Goal: Transaction & Acquisition: Purchase product/service

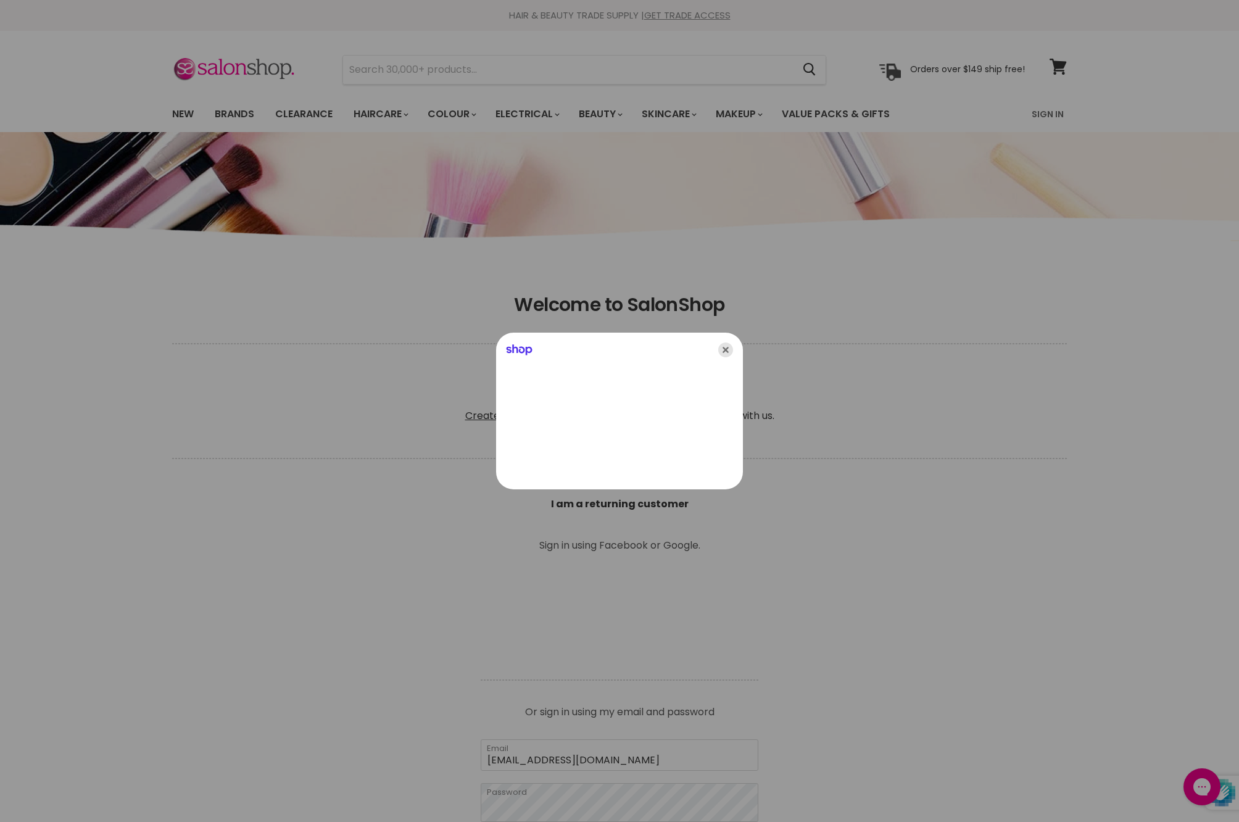
click at [728, 353] on icon "Close" at bounding box center [725, 349] width 15 height 15
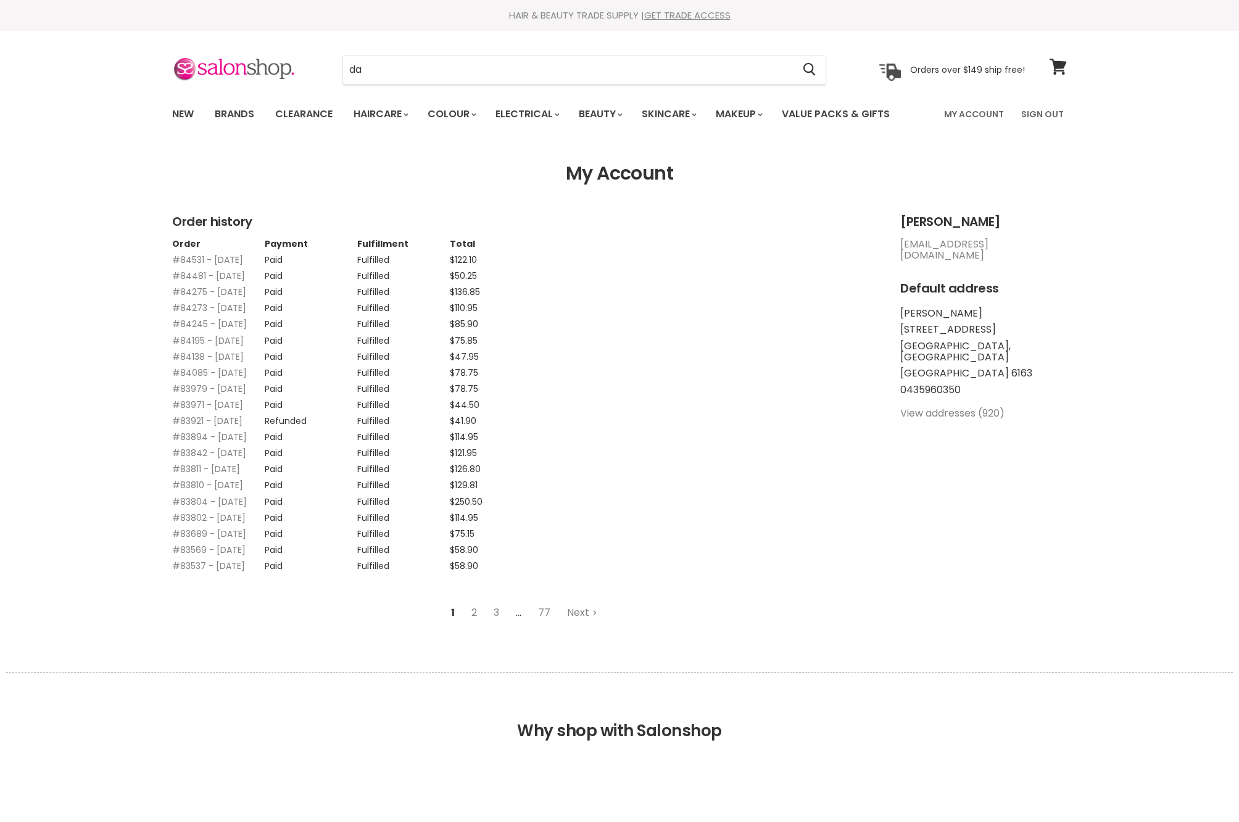
type input "dav"
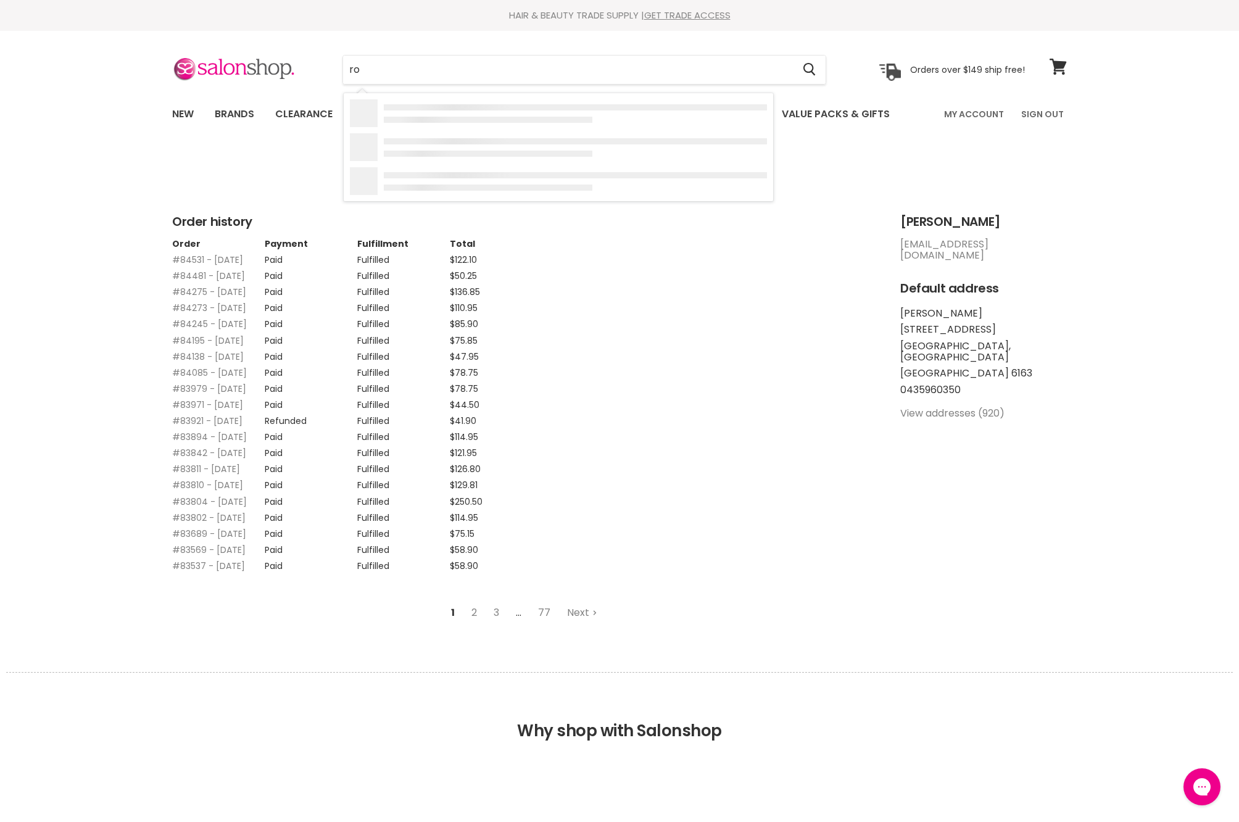
type input "r"
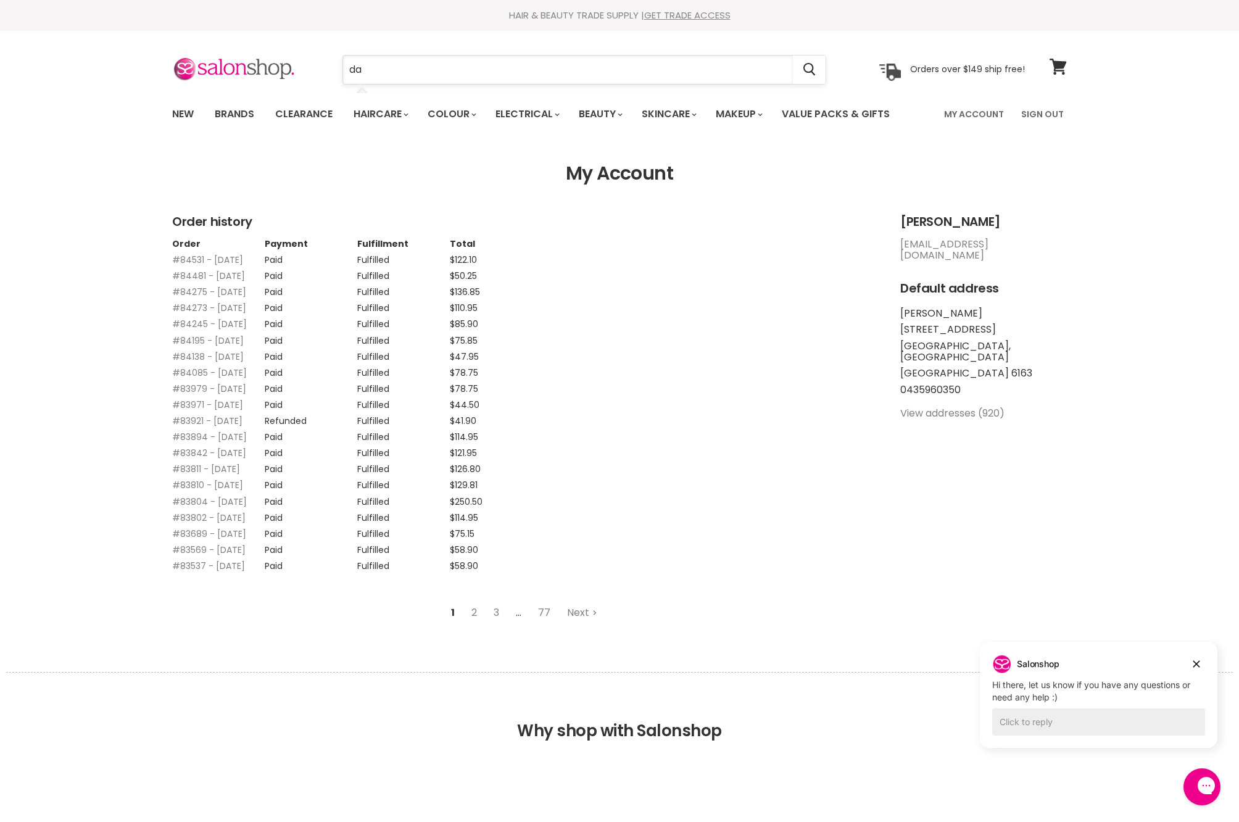
click at [513, 77] on input "da" at bounding box center [568, 70] width 450 height 28
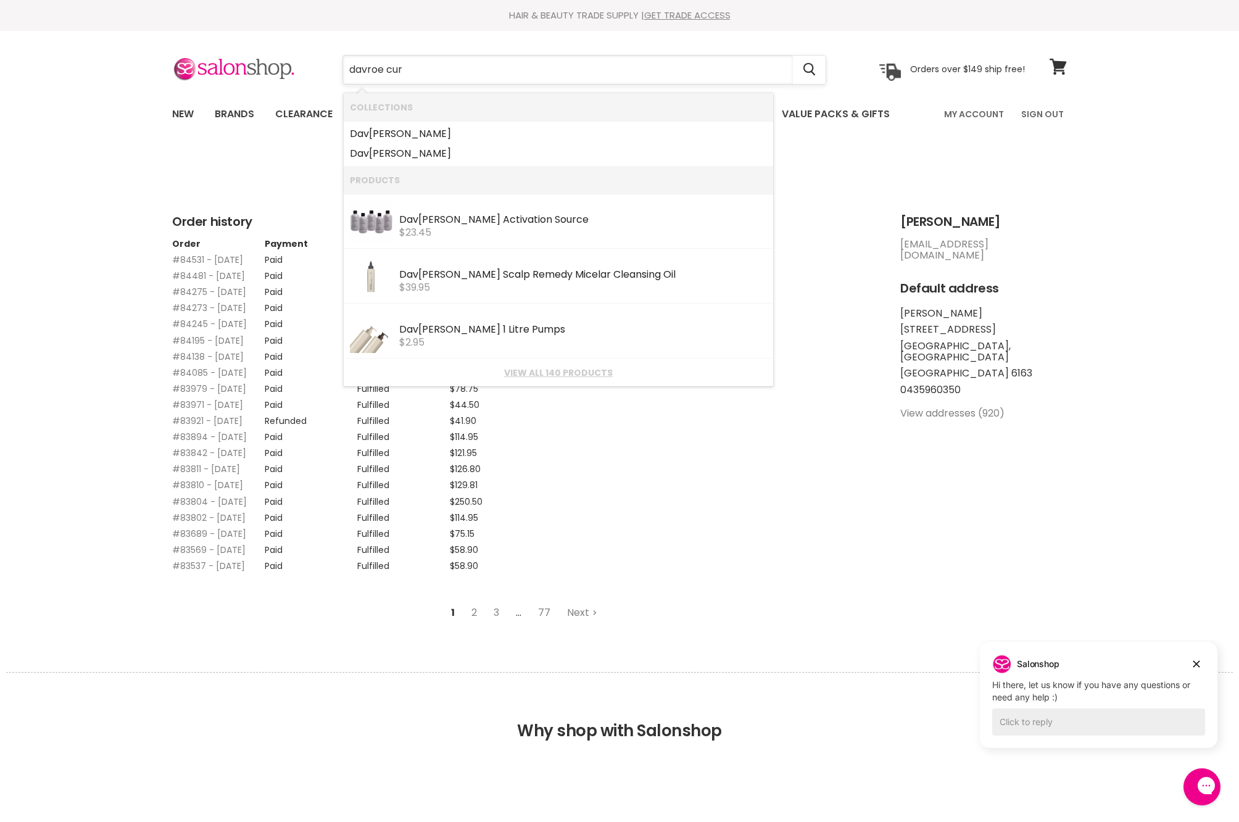
type input "davroe curl"
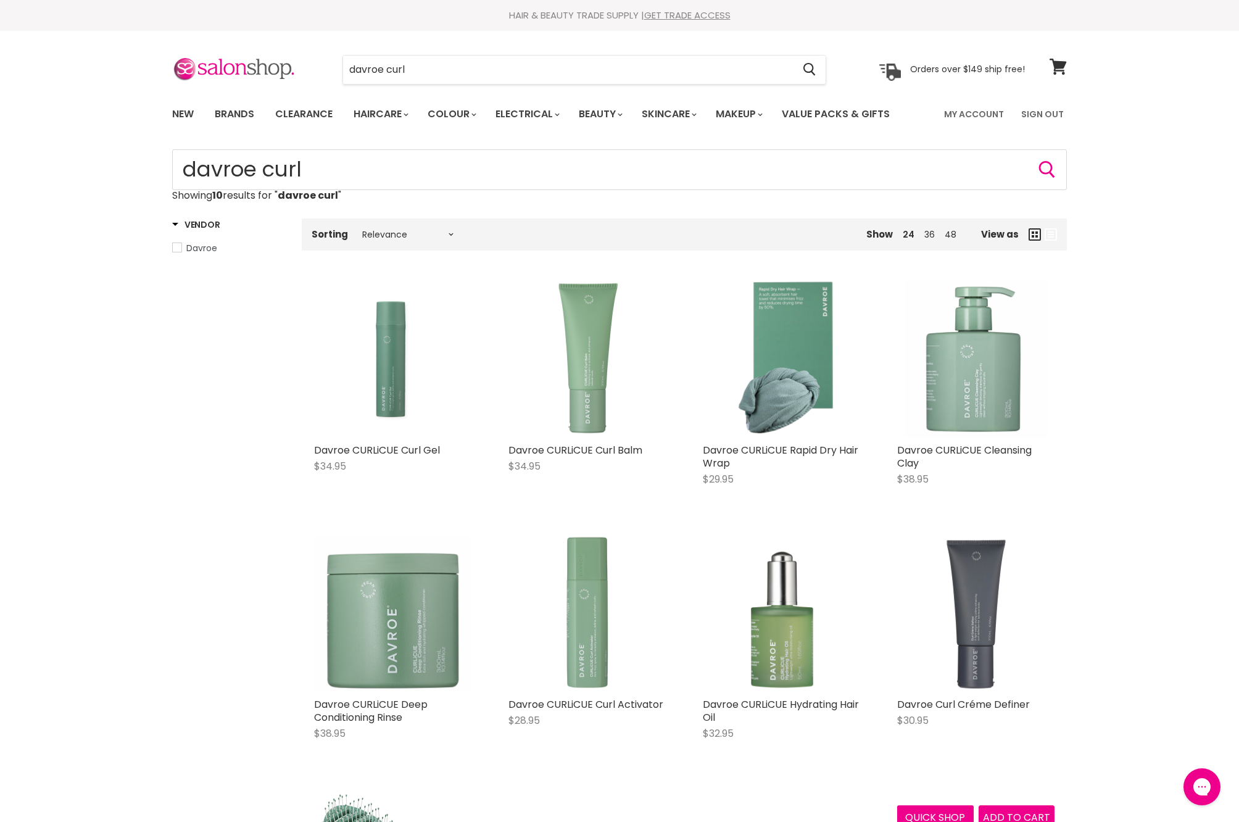
click at [980, 676] on img "Main content" at bounding box center [975, 612] width 157 height 157
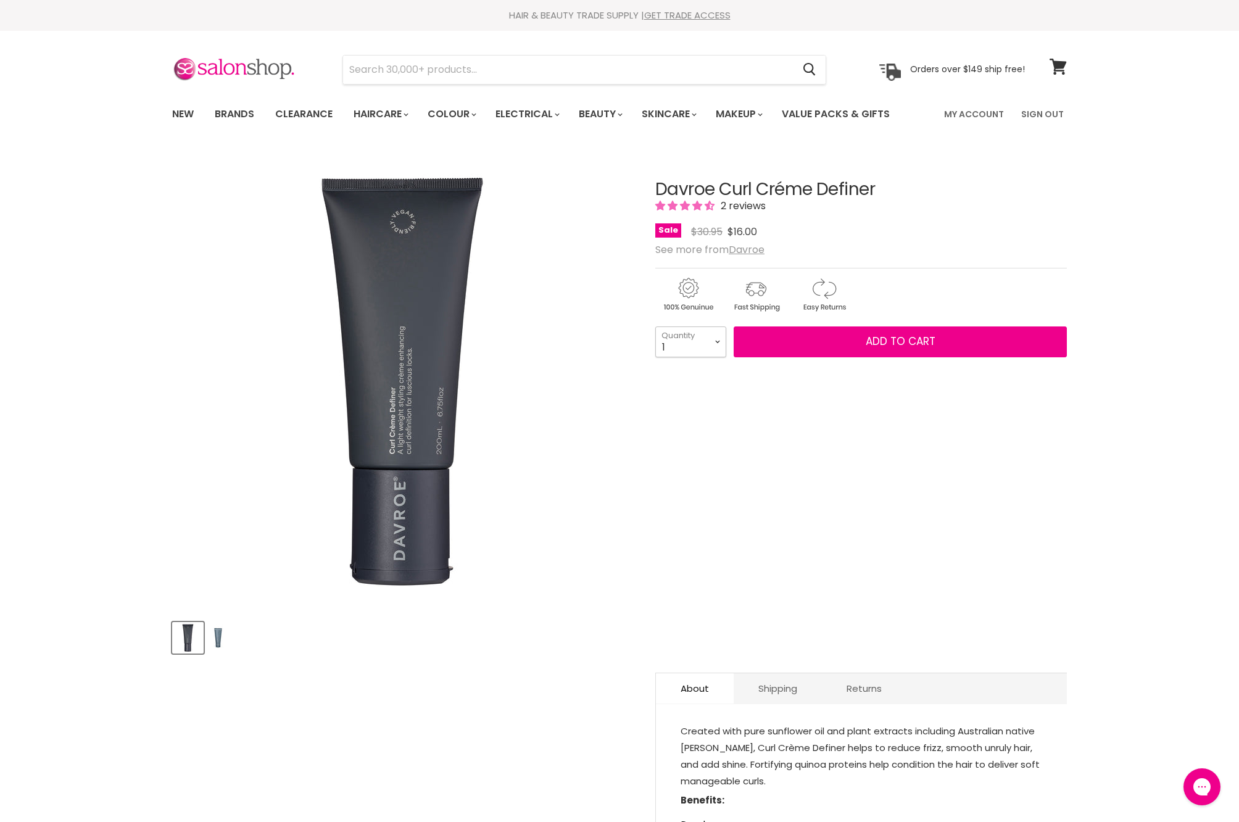
select select "3"
type input "3"
click at [867, 357] on button "Add to cart" at bounding box center [900, 341] width 333 height 31
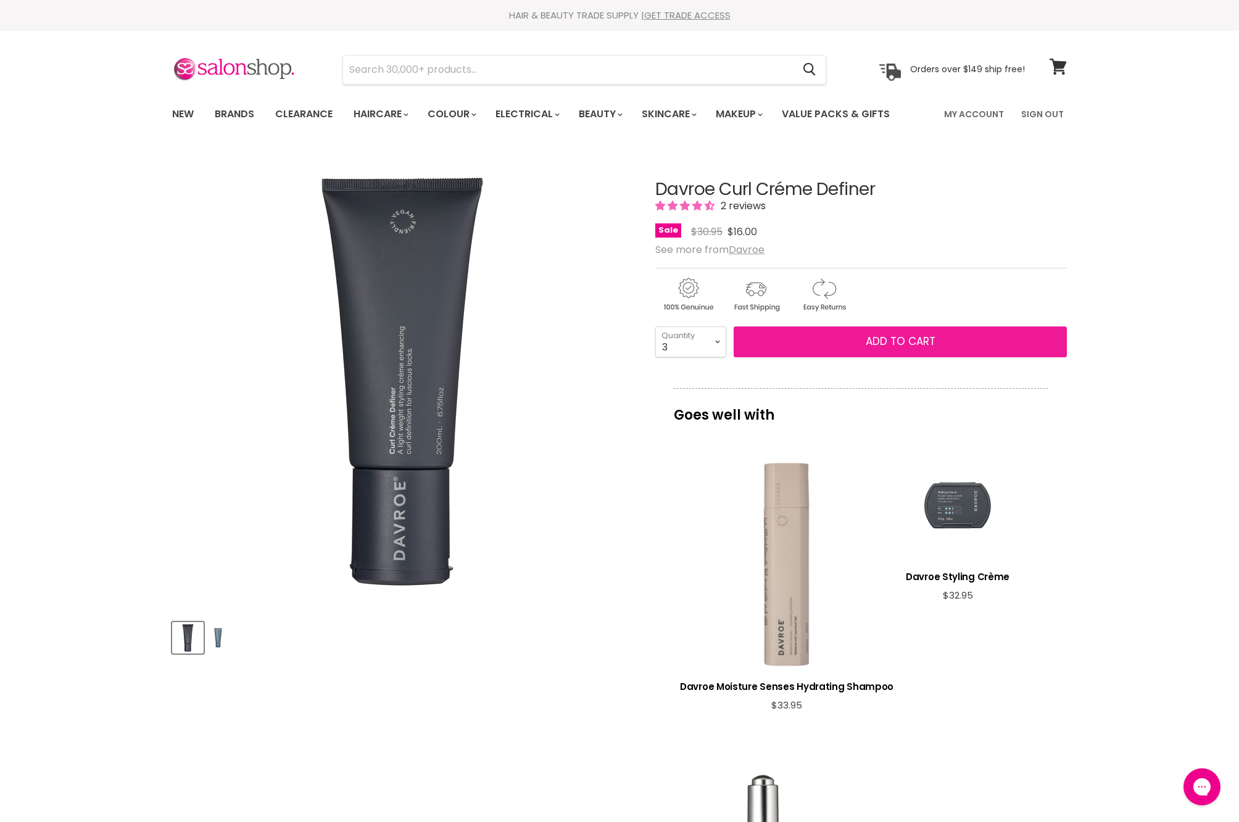
click at [867, 357] on button "Add to cart" at bounding box center [900, 341] width 333 height 31
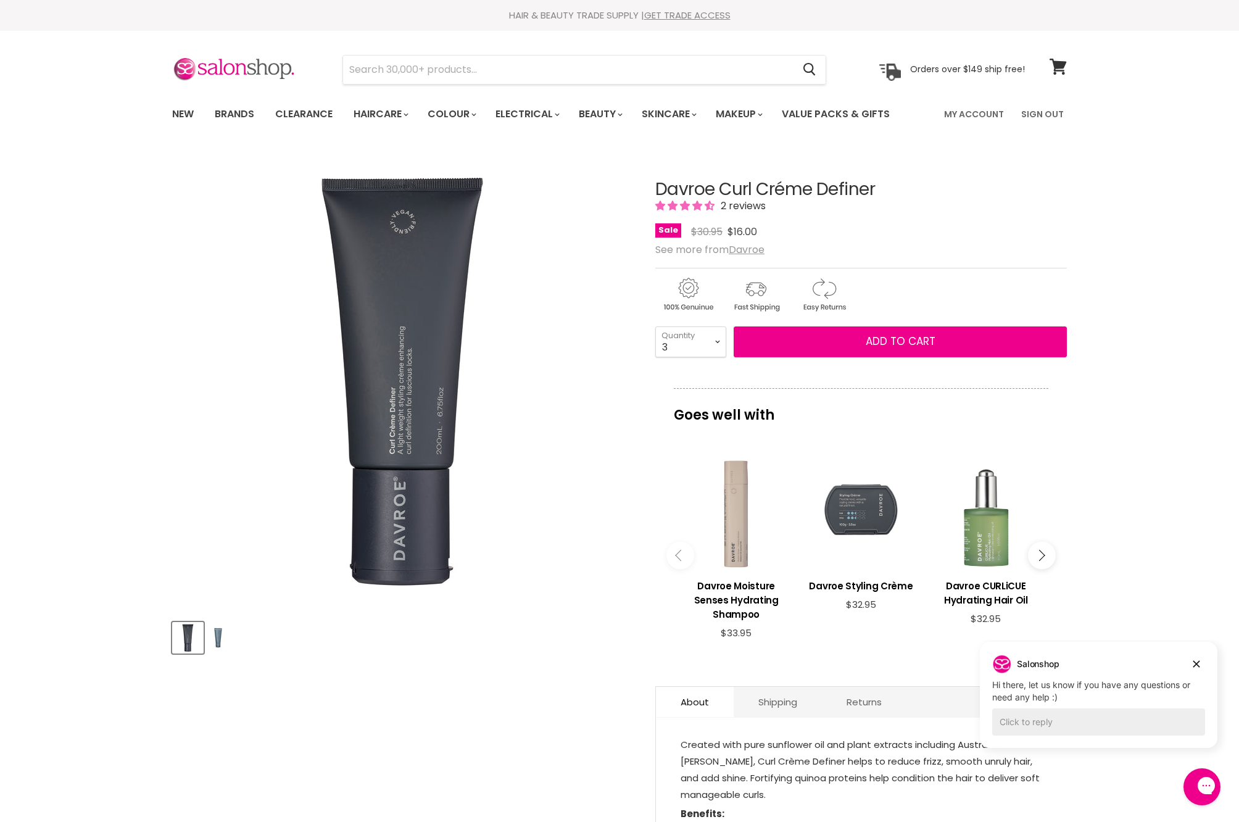
drag, startPoint x: 656, startPoint y: 225, endPoint x: 886, endPoint y: 226, distance: 229.5
click at [886, 199] on h1 "Davroe Curl Créme Definer" at bounding box center [861, 189] width 412 height 19
copy h1 "Davroe Curl Créme Definer"
click at [986, 357] on button "Add to cart" at bounding box center [900, 341] width 333 height 31
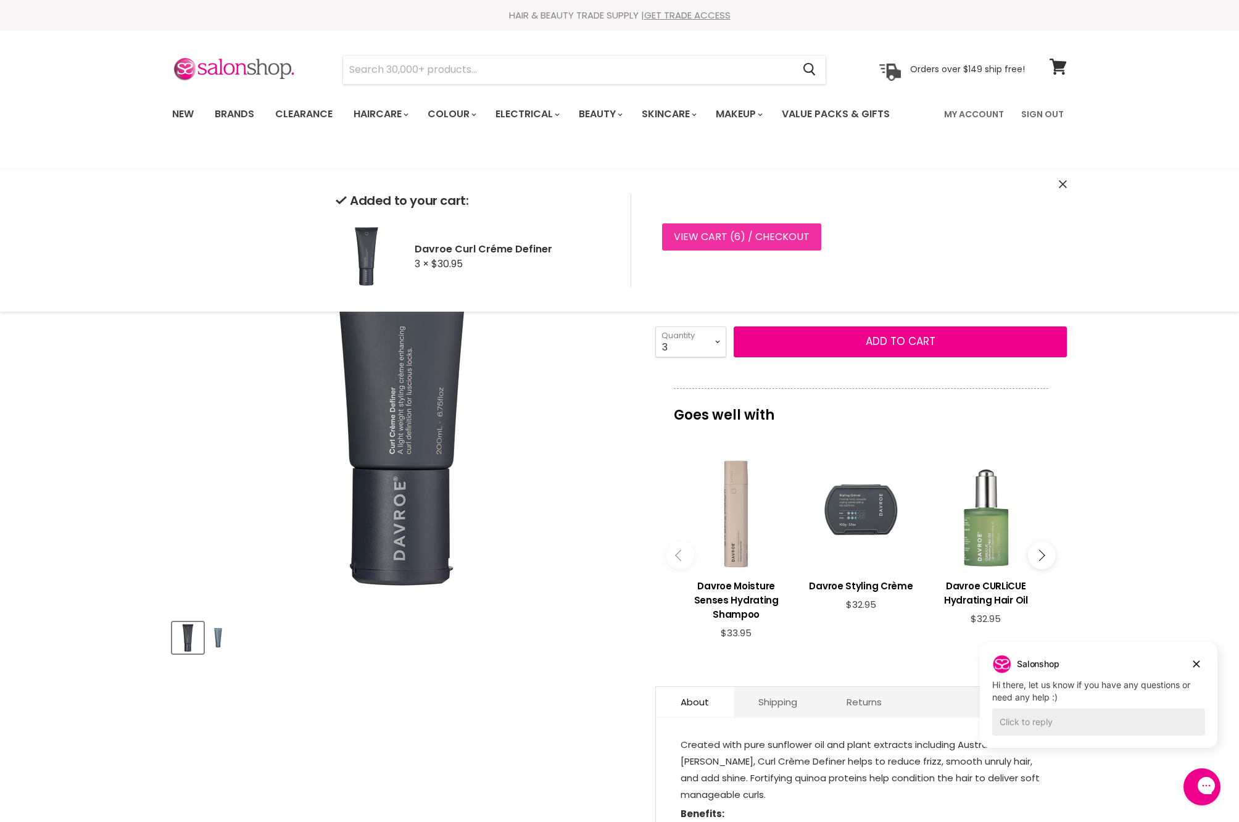
click at [760, 242] on link "View cart ( 6 ) / Checkout" at bounding box center [741, 236] width 159 height 27
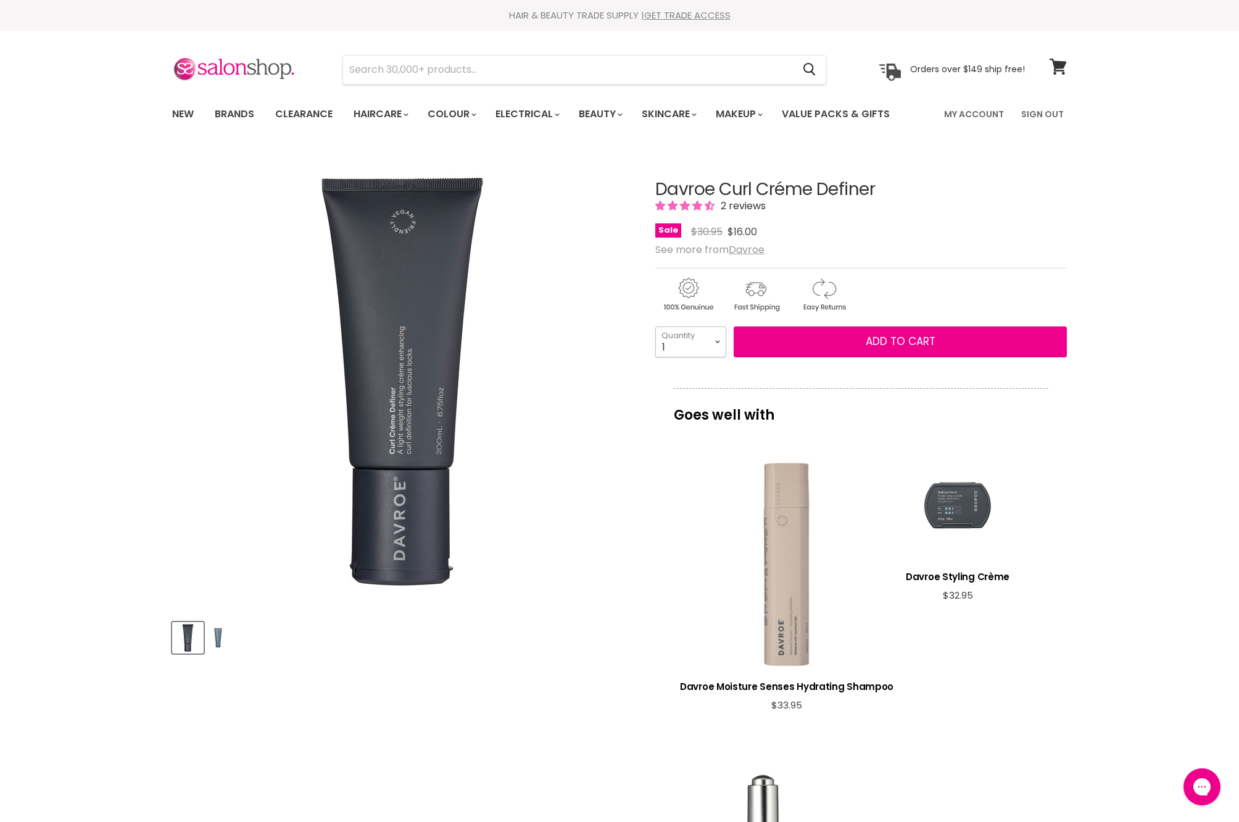
select select "3"
type input "3"
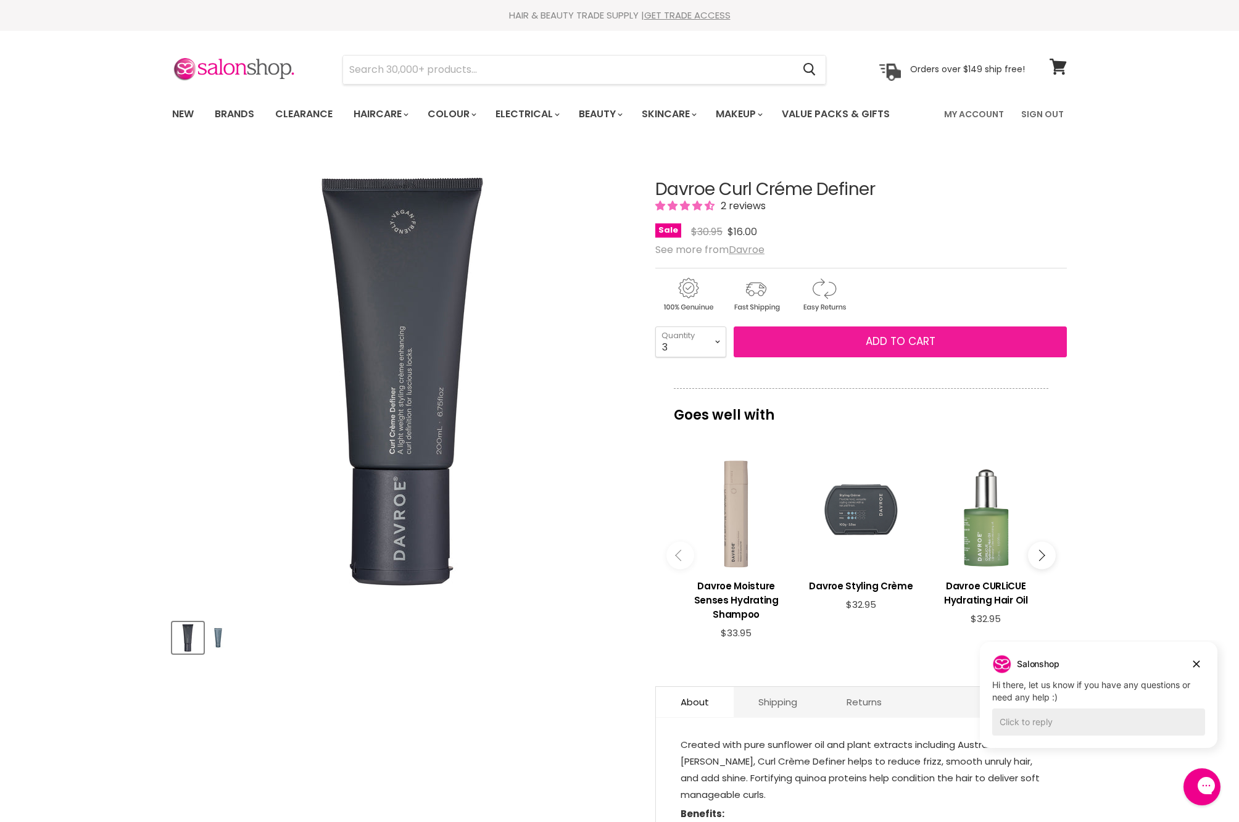
click at [882, 349] on span "Add to cart" at bounding box center [901, 341] width 70 height 15
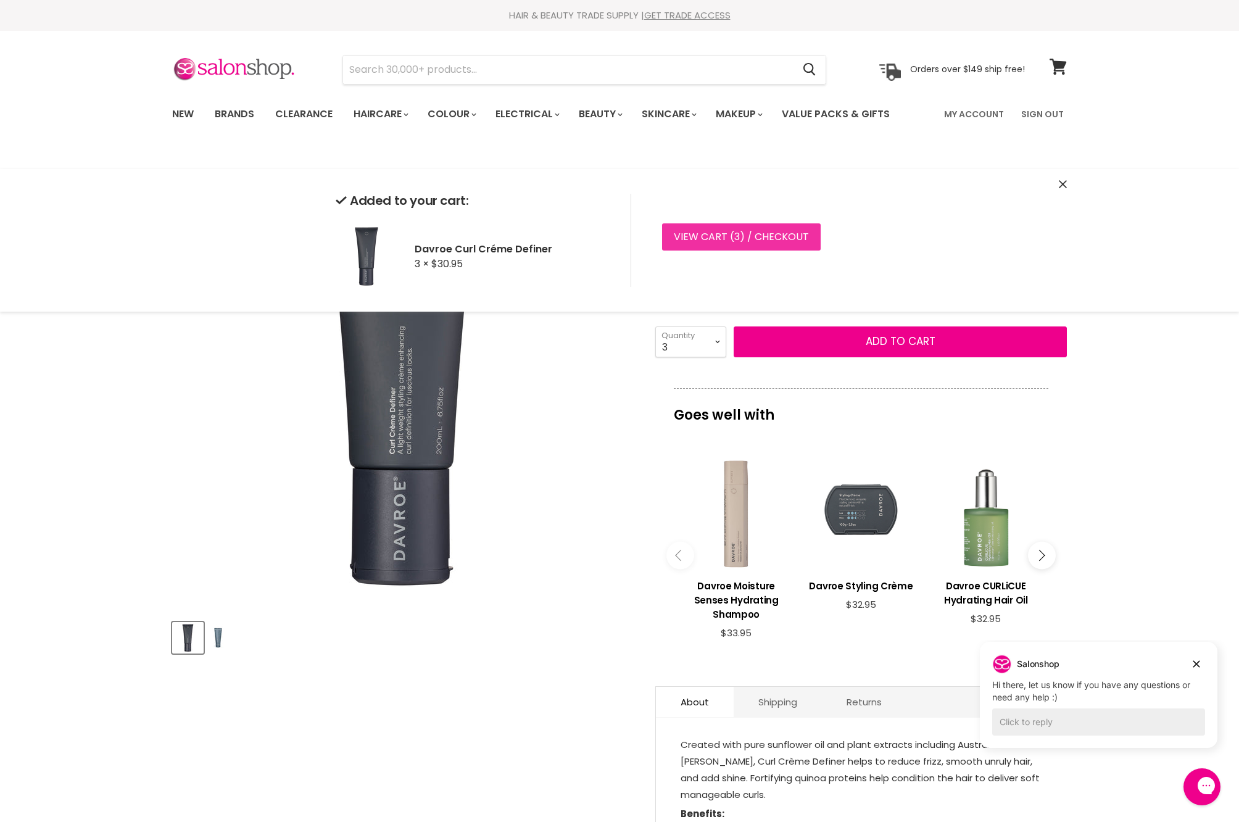
click at [760, 244] on link "View cart ( 3 ) / Checkout" at bounding box center [741, 236] width 159 height 27
